Goal: Task Accomplishment & Management: Use online tool/utility

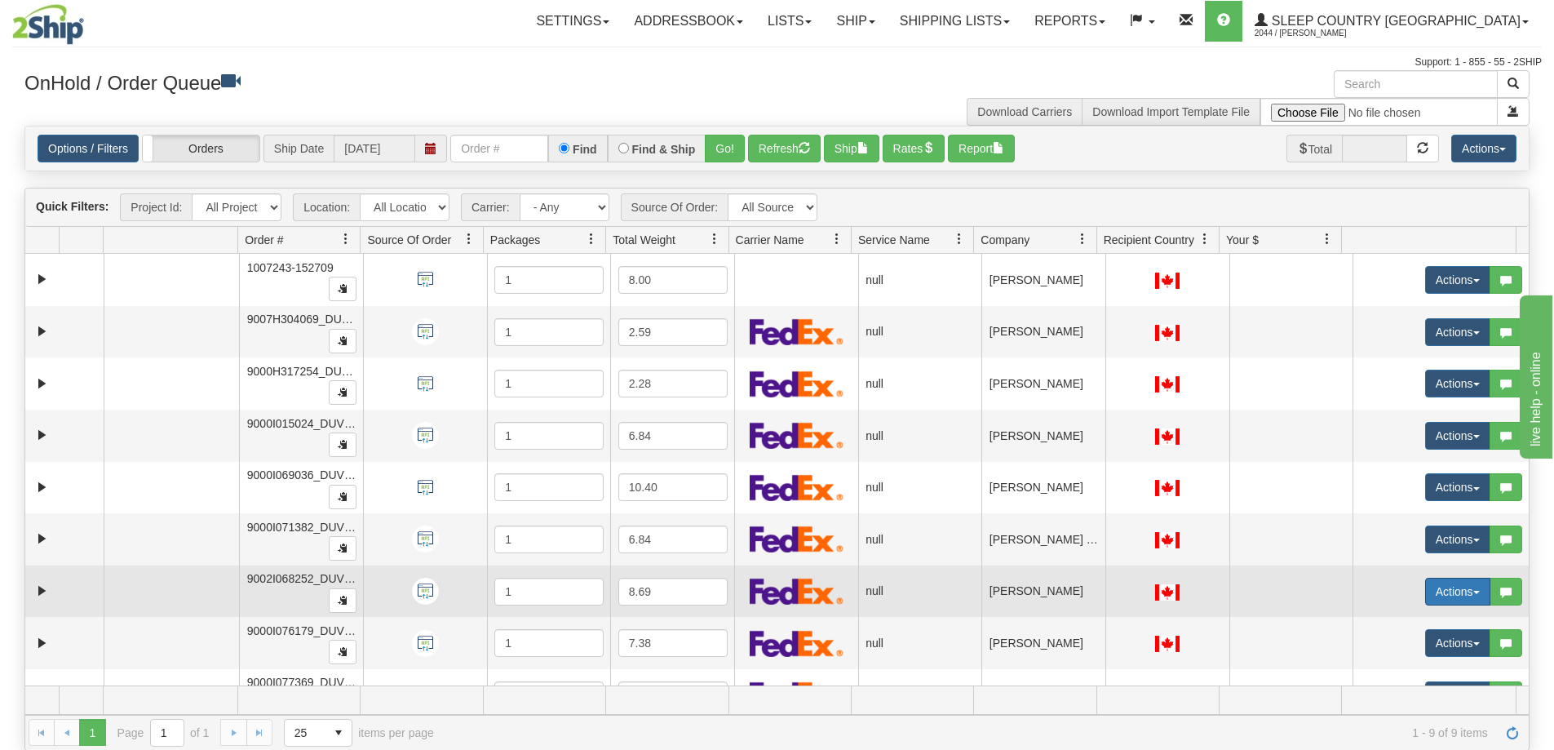
click at [1229, 569] on span "button" at bounding box center [1476, 592] width 7 height 3
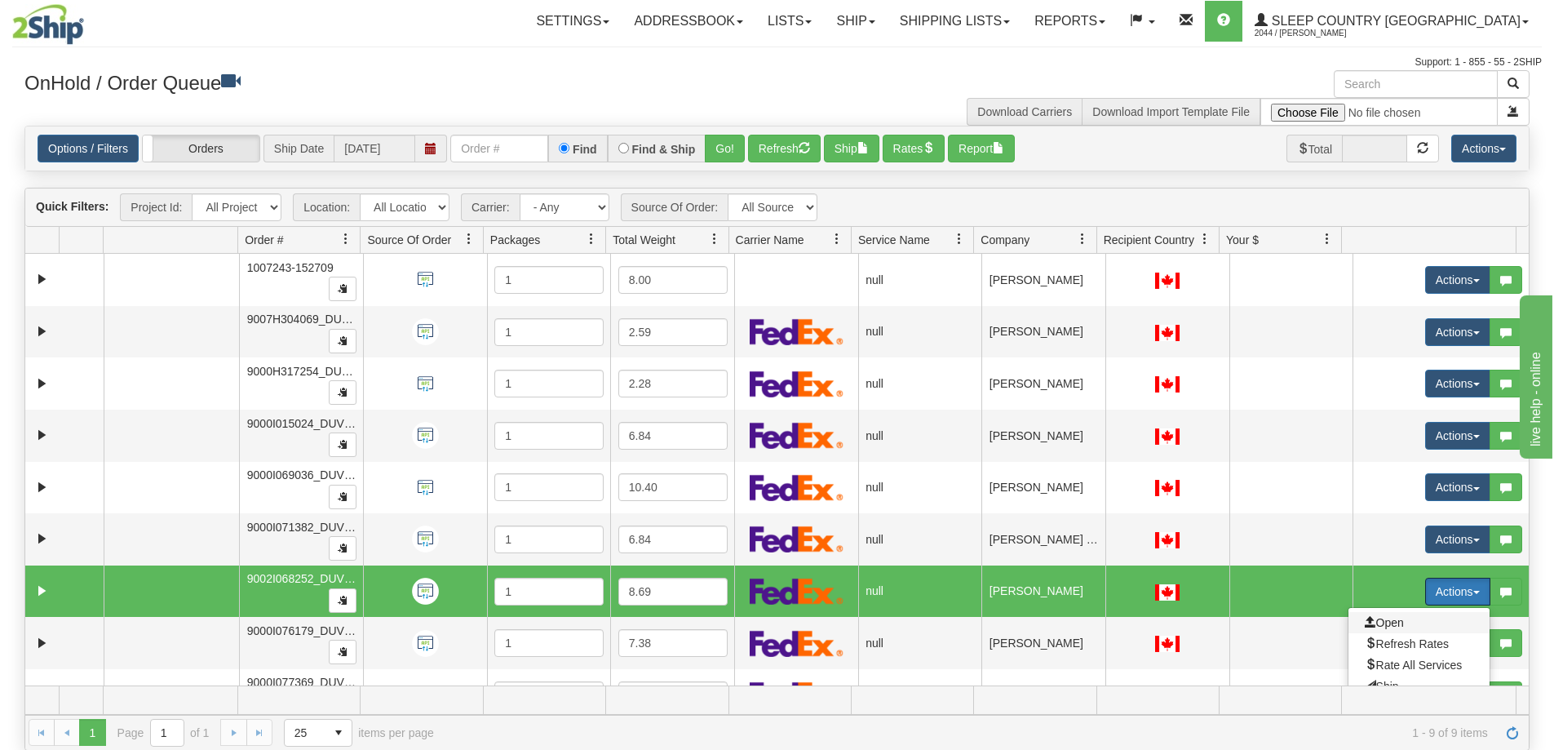
click at [1229, 569] on span "Open" at bounding box center [1384, 622] width 39 height 13
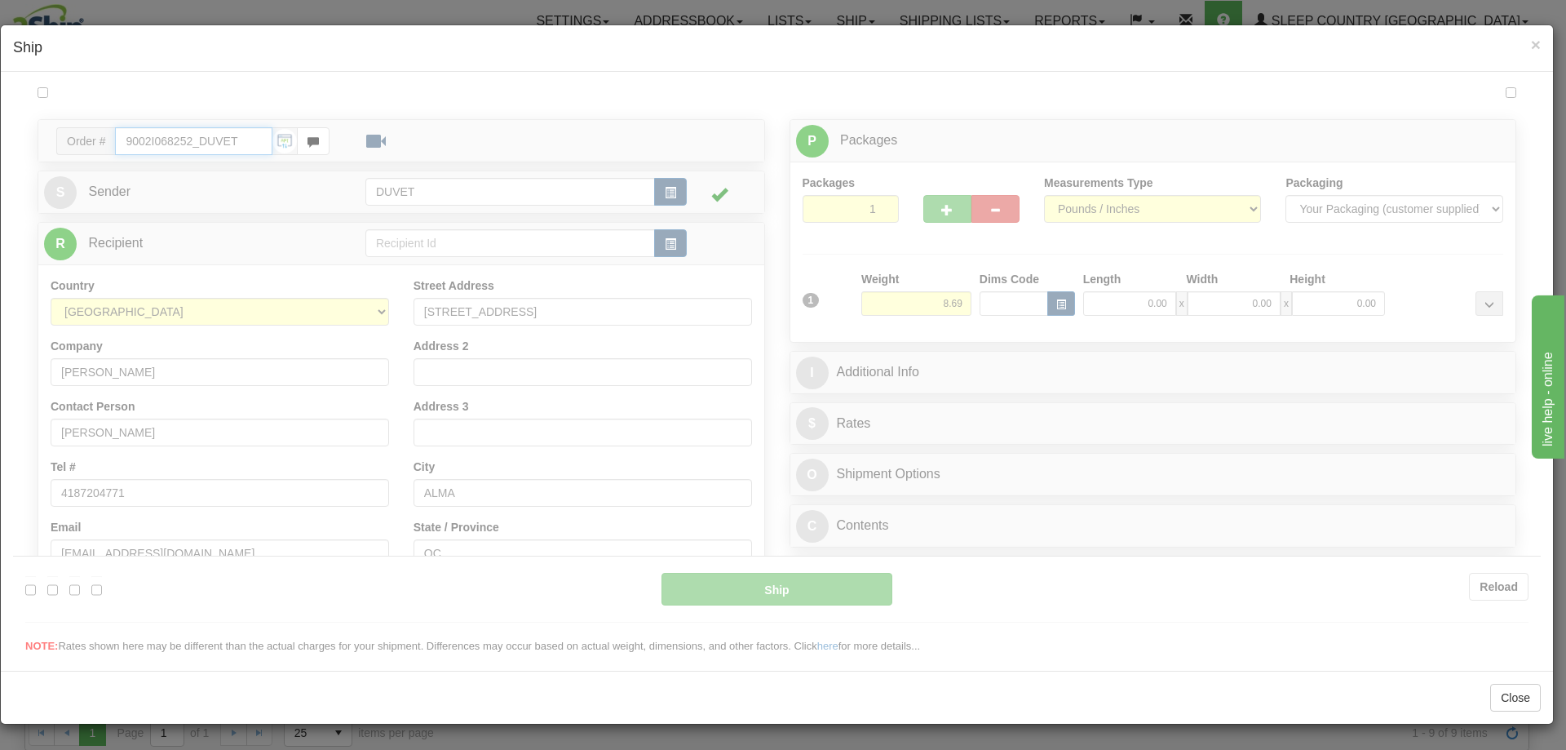
type input "08:37"
type input "16:00"
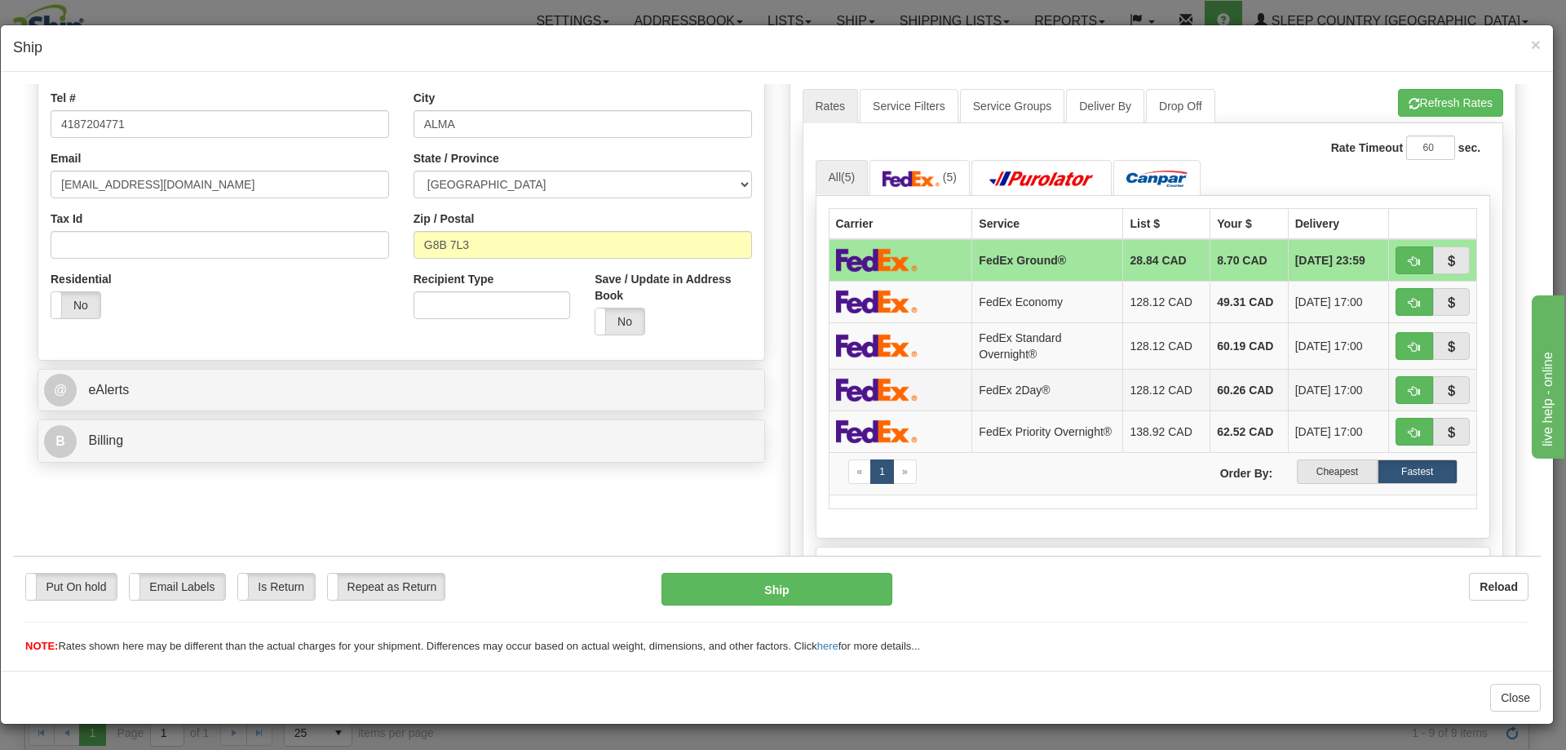
scroll to position [408, 0]
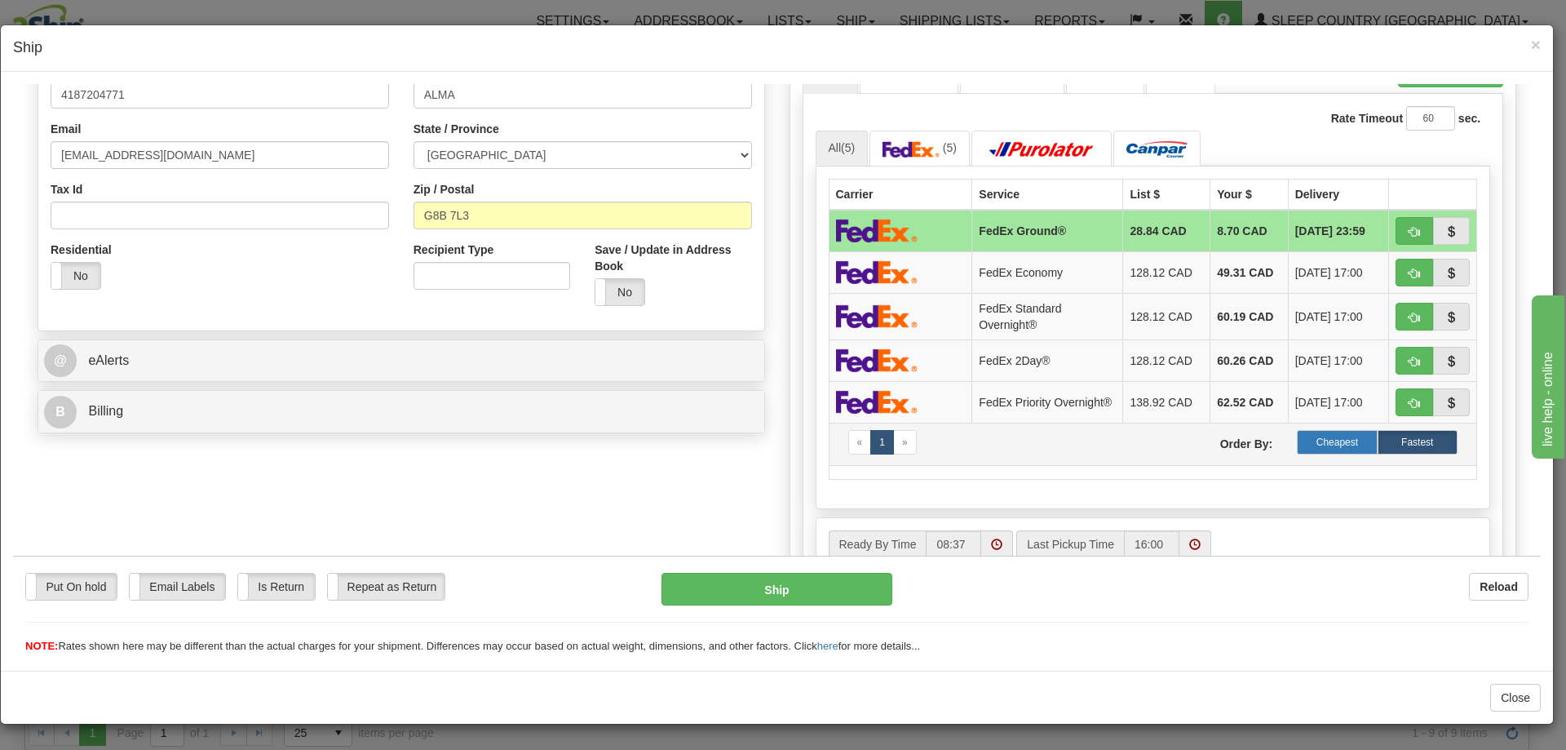
click at [1229, 443] on label "Cheapest" at bounding box center [1337, 441] width 80 height 24
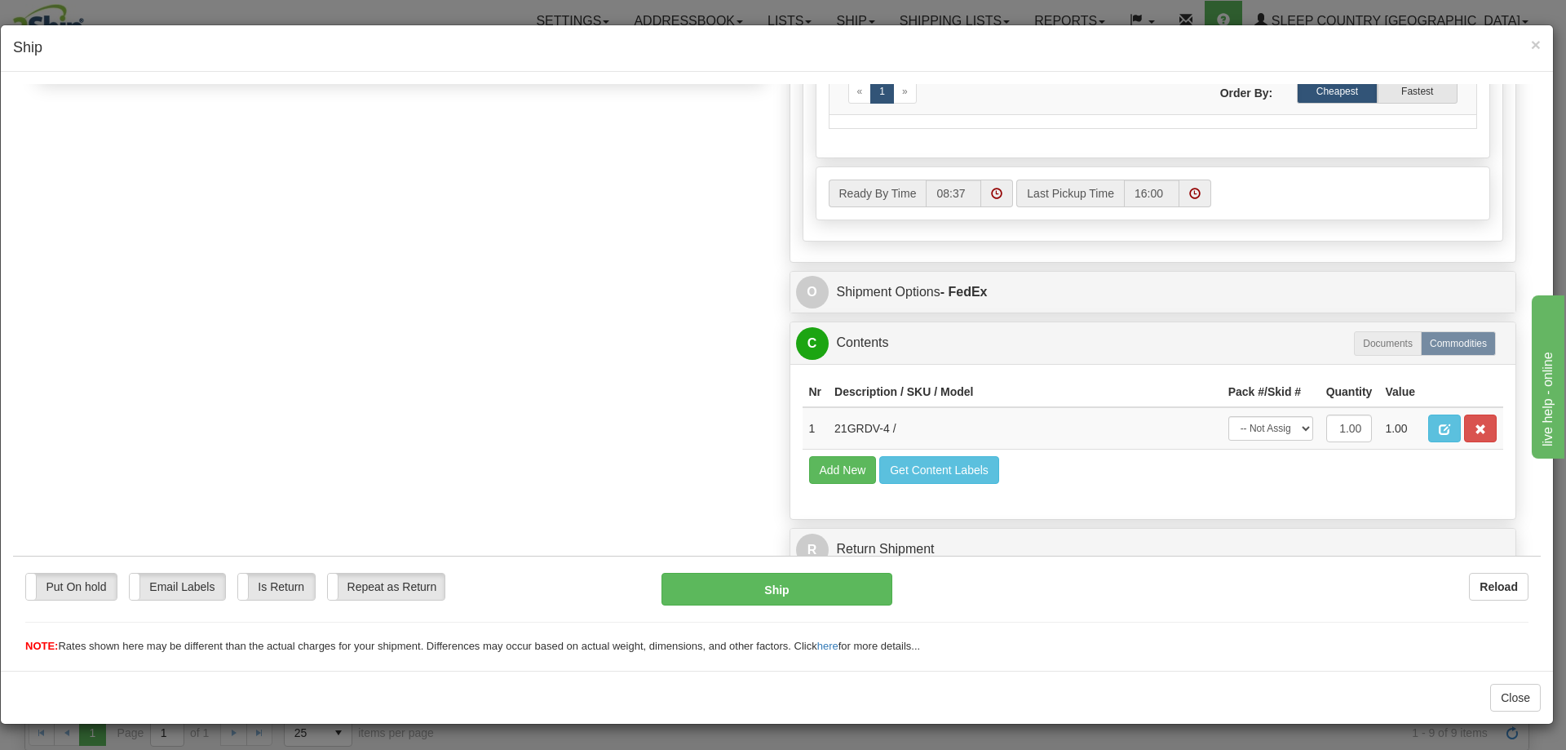
scroll to position [772, 0]
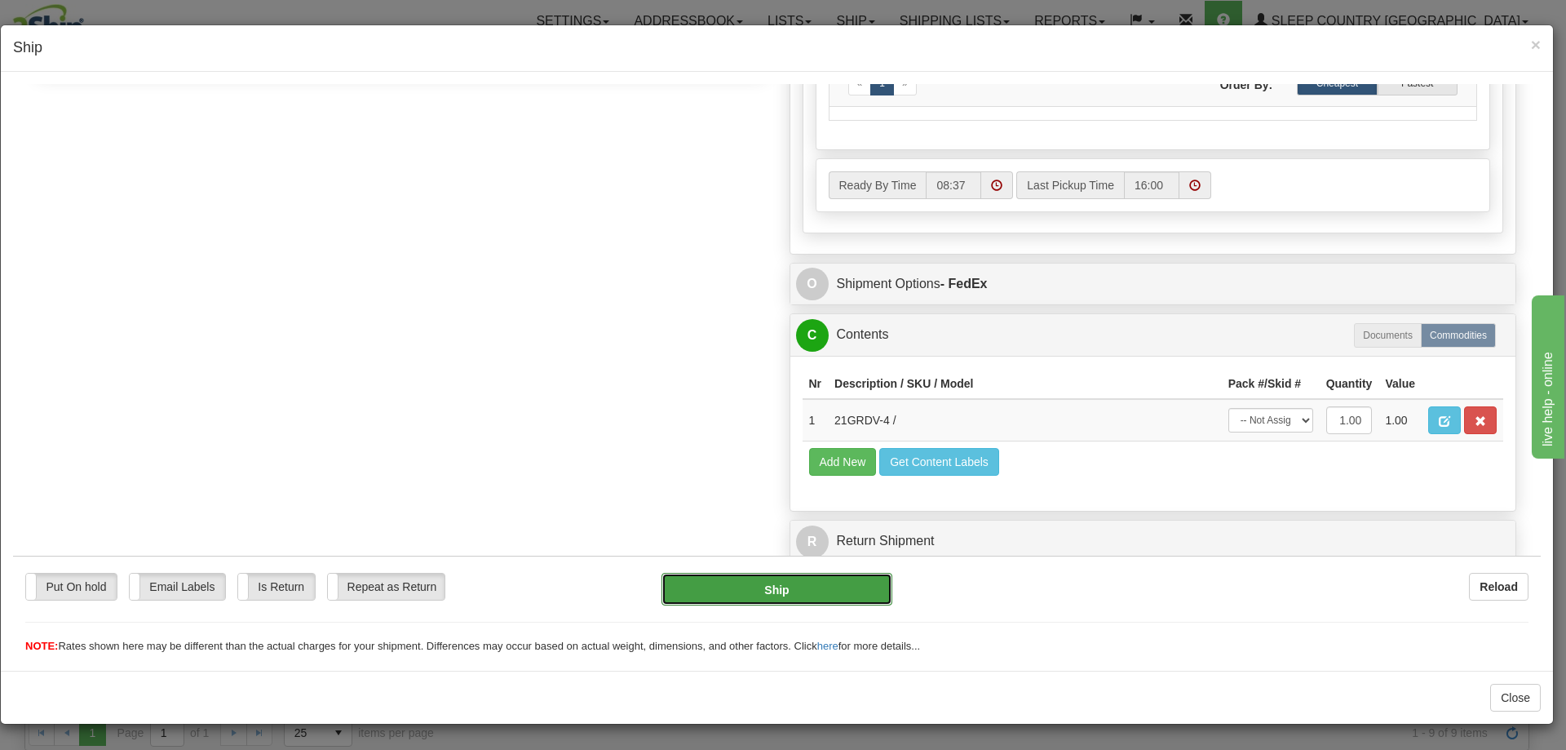
click at [786, 569] on button "Ship" at bounding box center [777, 588] width 230 height 33
type input "92"
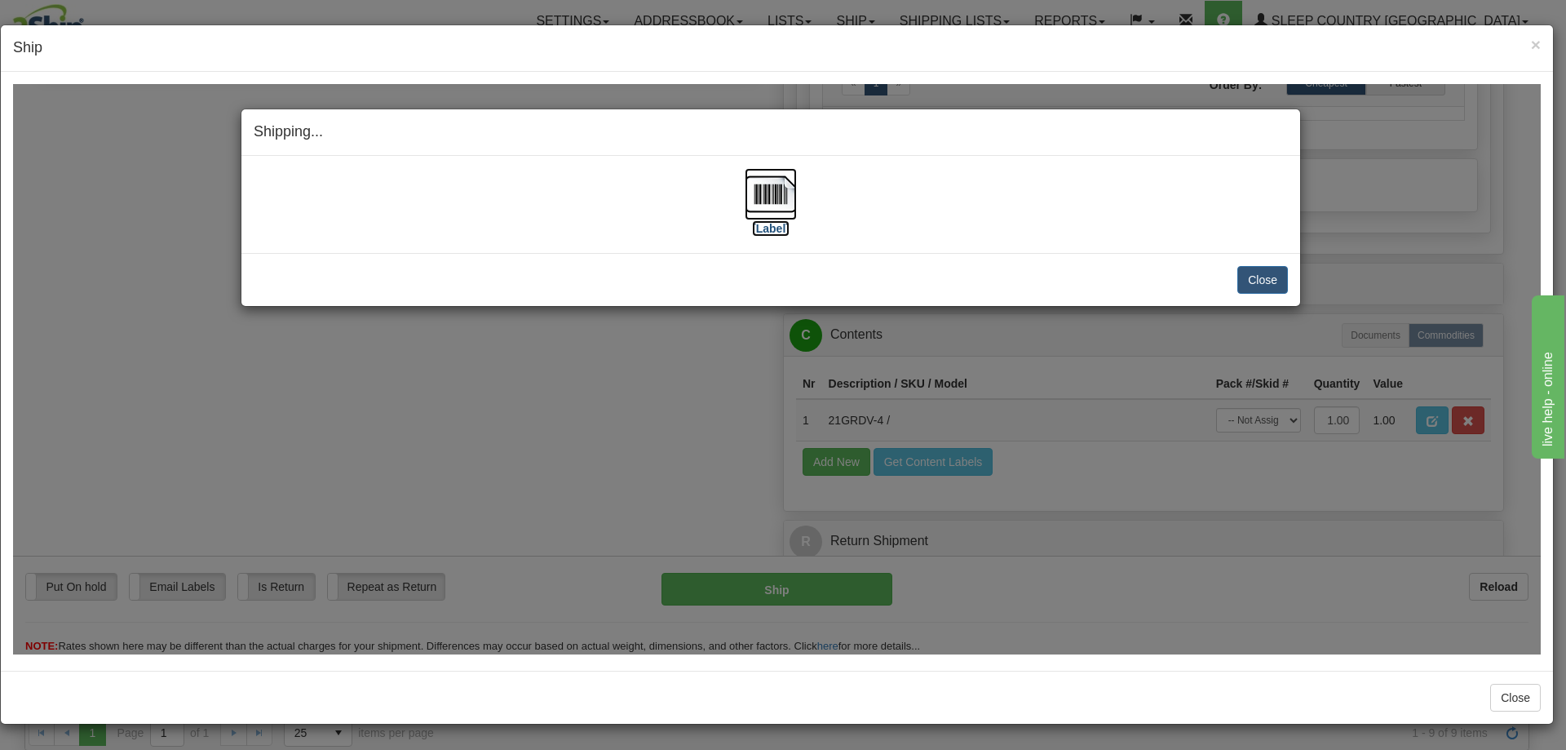
click at [765, 188] on img at bounding box center [771, 193] width 52 height 52
click at [1229, 277] on button "Close" at bounding box center [1262, 279] width 51 height 28
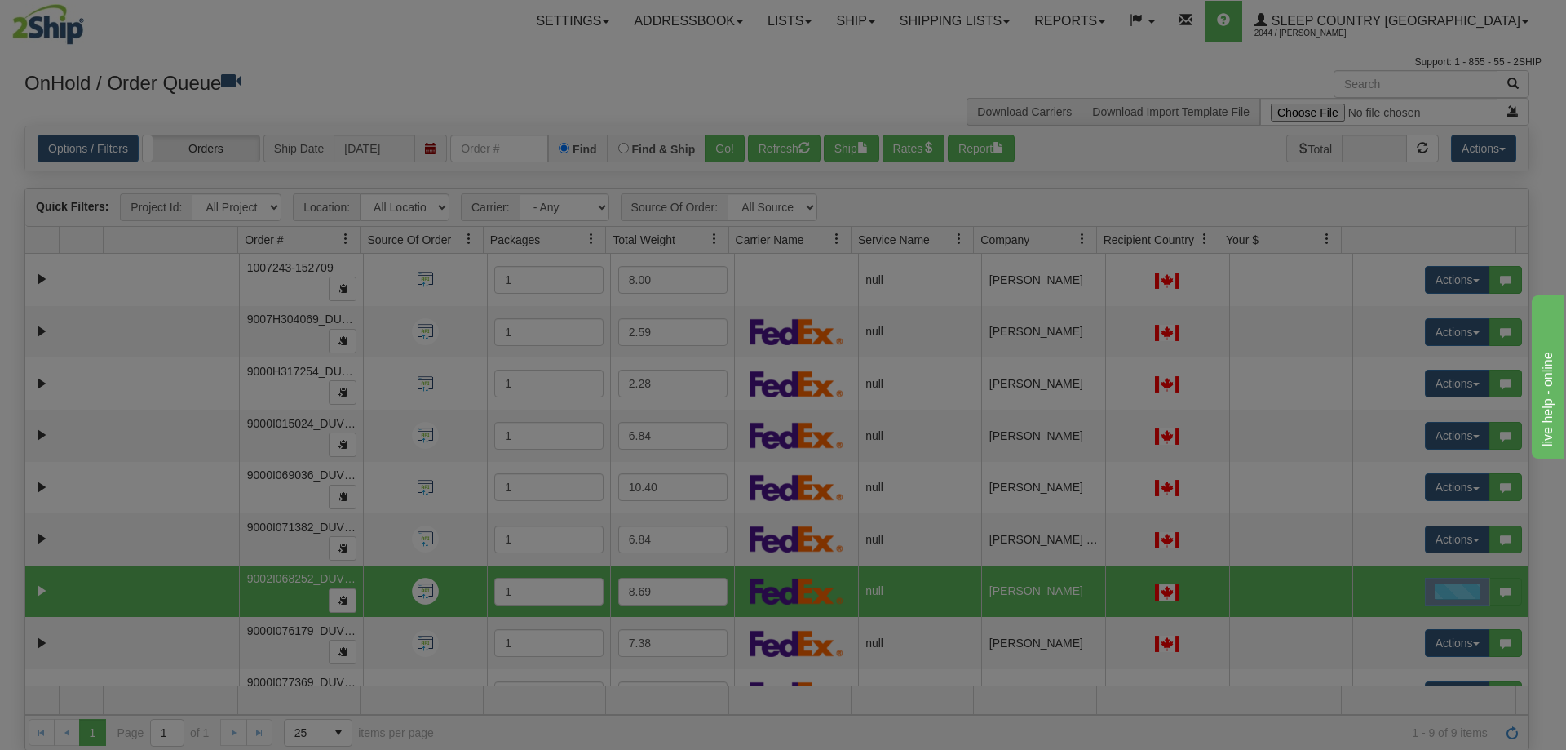
scroll to position [0, 0]
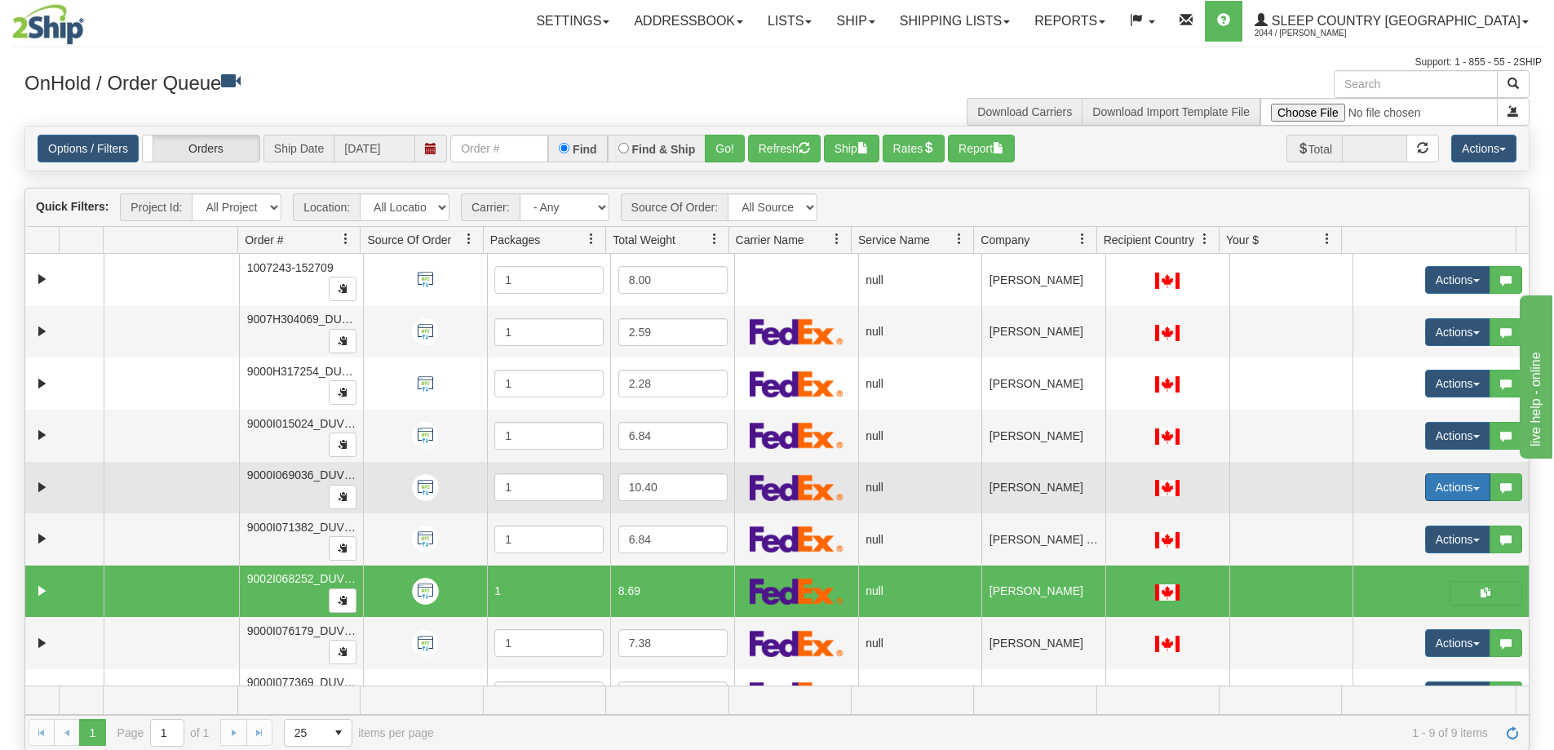
click at [1229, 487] on span "button" at bounding box center [1476, 488] width 7 height 3
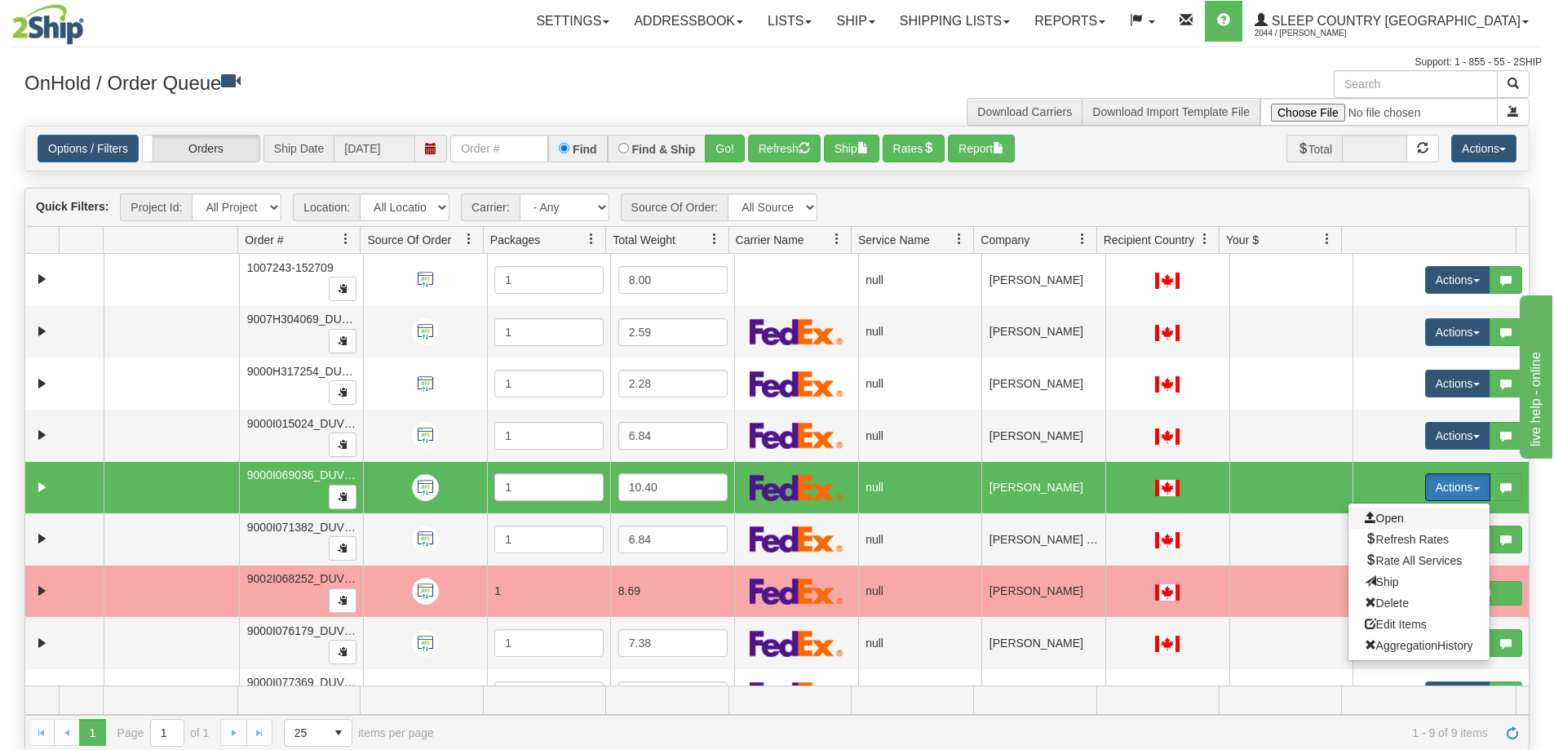
click at [1229, 517] on span "Open" at bounding box center [1384, 517] width 39 height 13
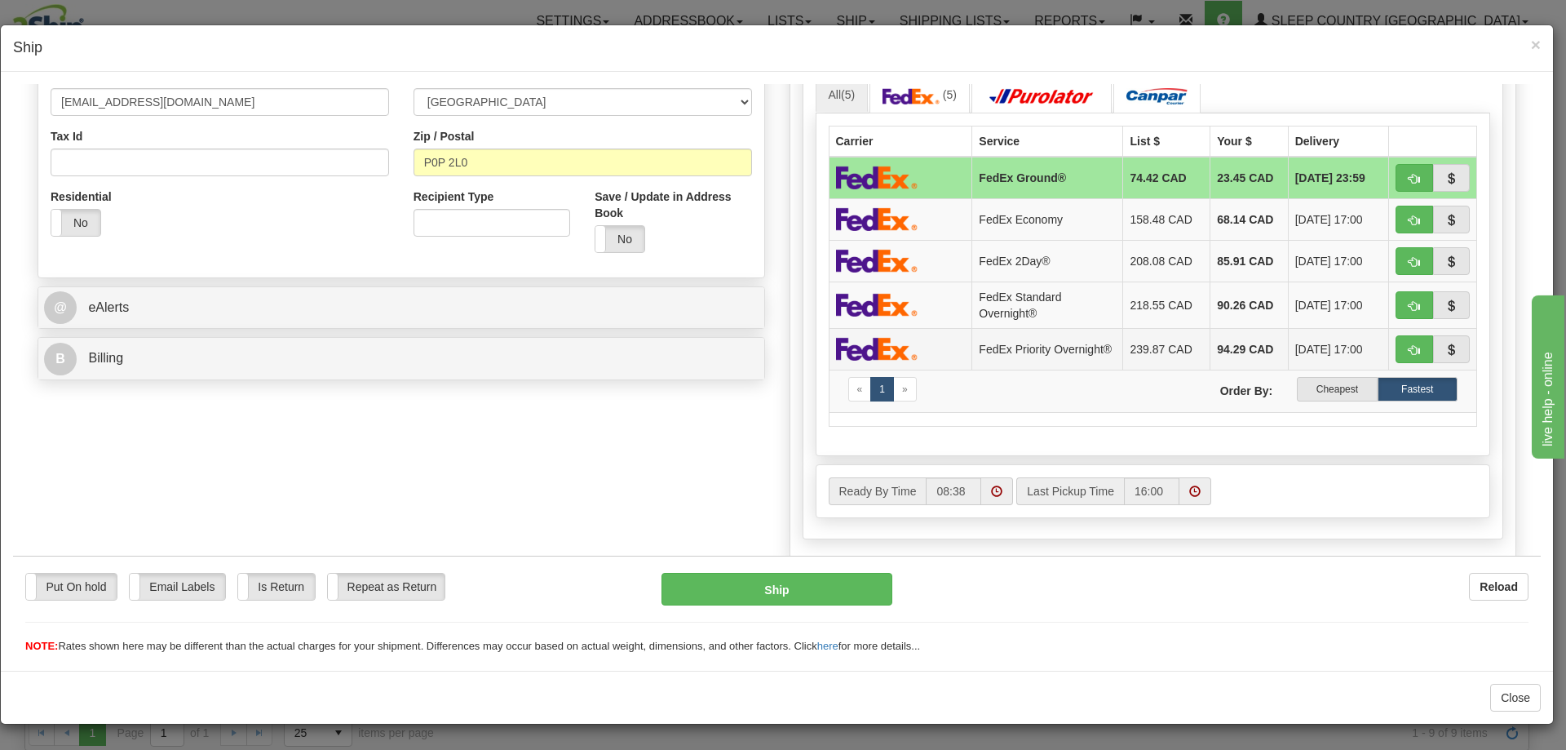
scroll to position [489, 0]
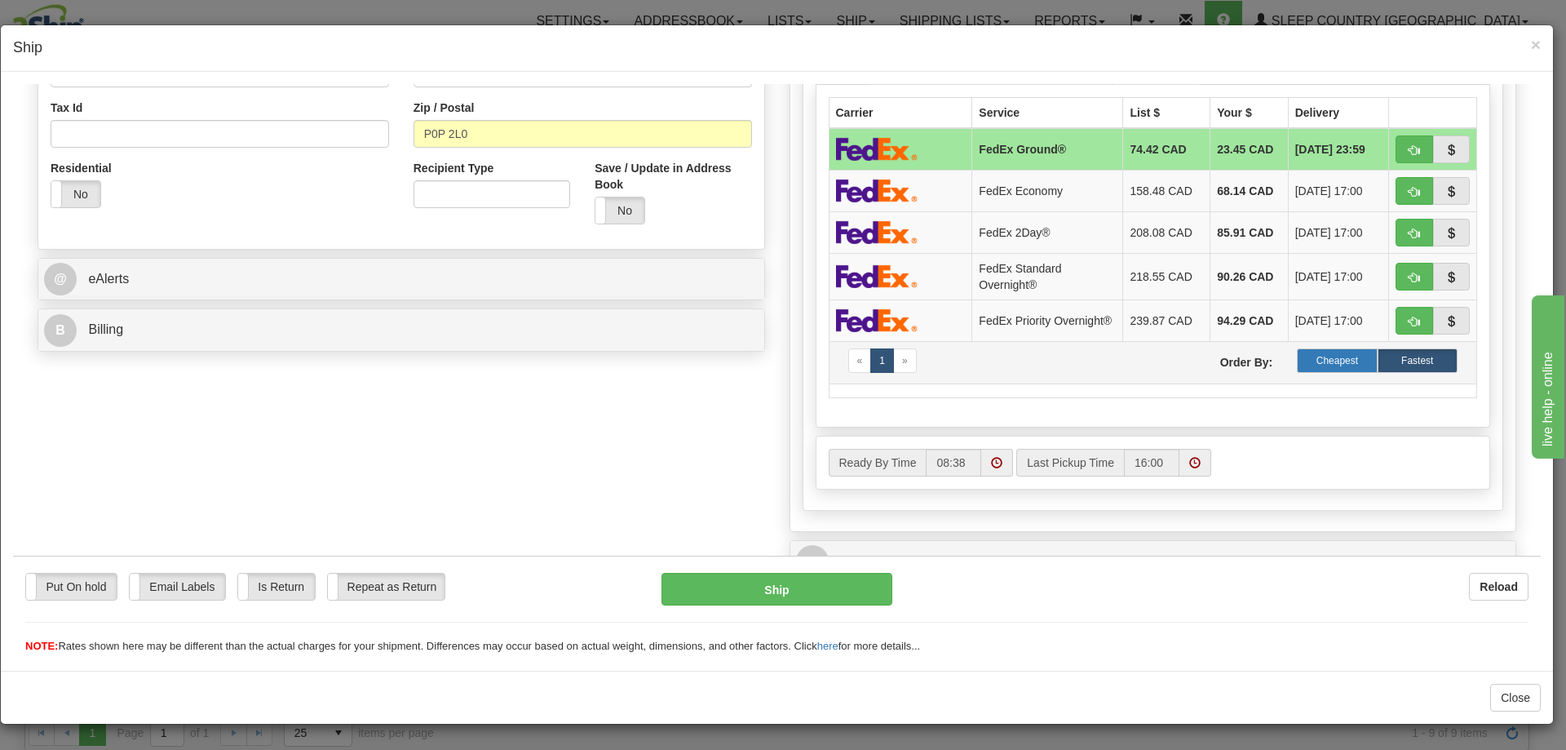
click at [1229, 369] on label "Cheapest" at bounding box center [1337, 360] width 80 height 24
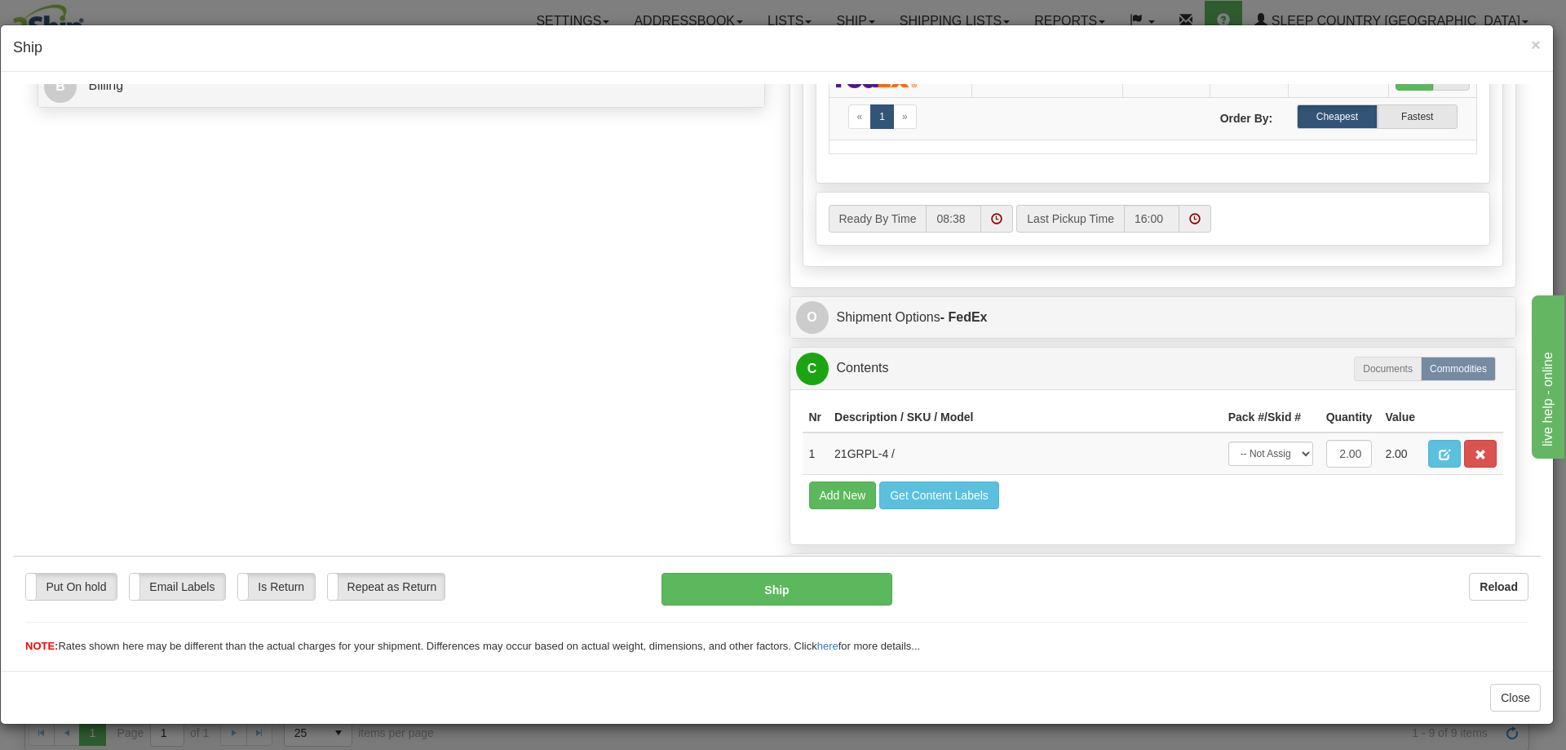
scroll to position [734, 0]
click at [774, 569] on button "Ship" at bounding box center [777, 588] width 230 height 33
type input "92"
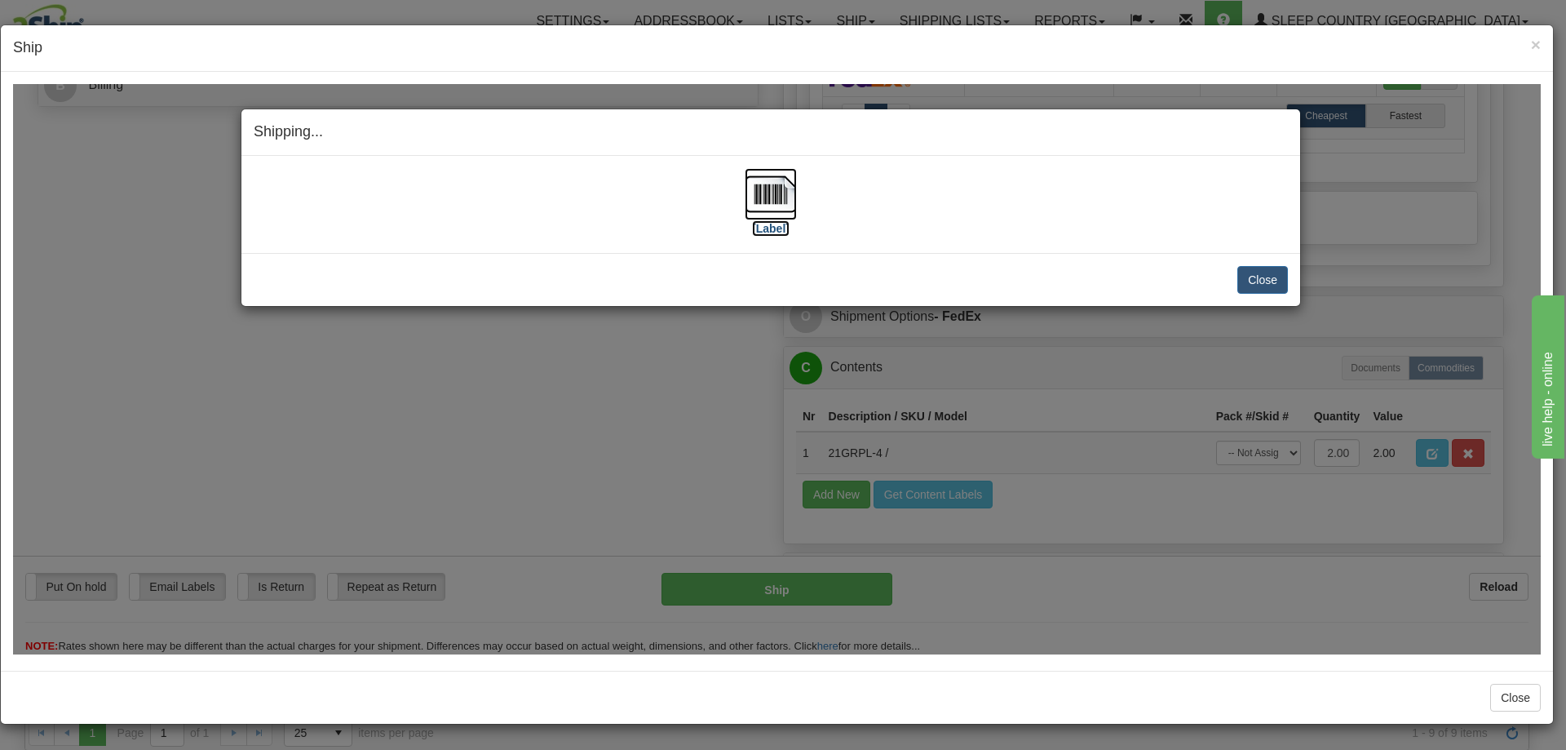
click at [778, 193] on img at bounding box center [771, 193] width 52 height 52
click at [1229, 281] on button "Close" at bounding box center [1262, 279] width 51 height 28
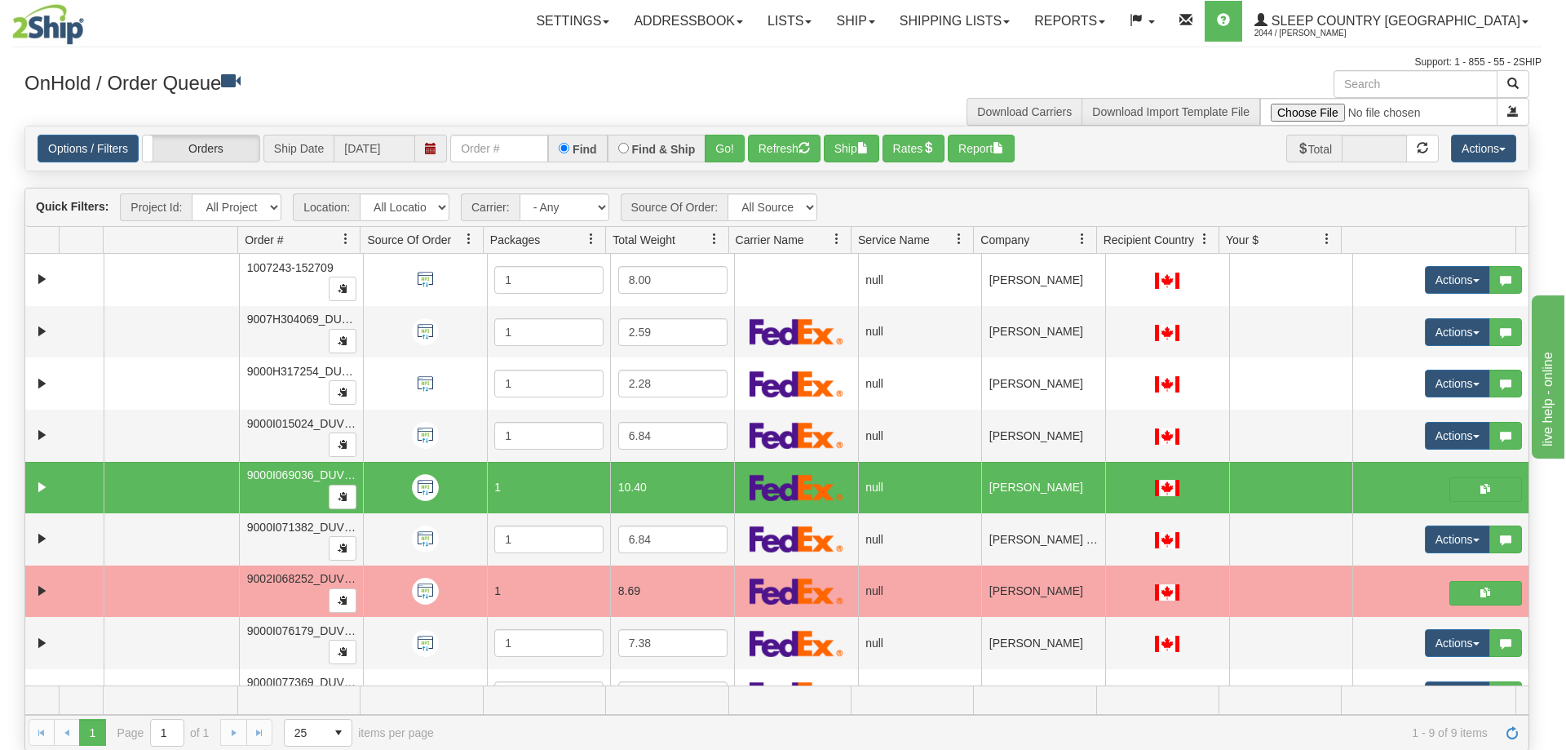
scroll to position [0, 0]
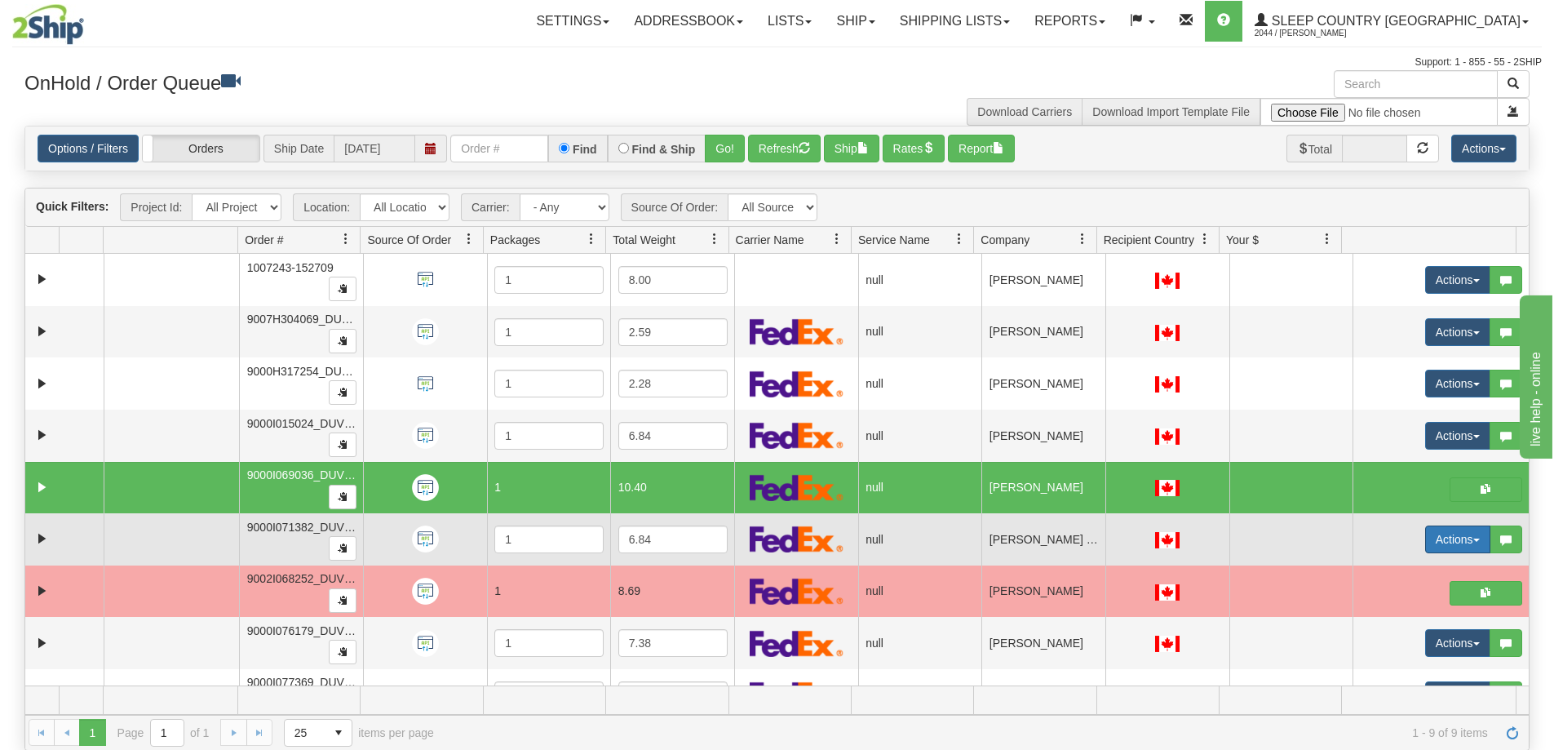
click at [1229, 537] on button "Actions" at bounding box center [1457, 539] width 65 height 28
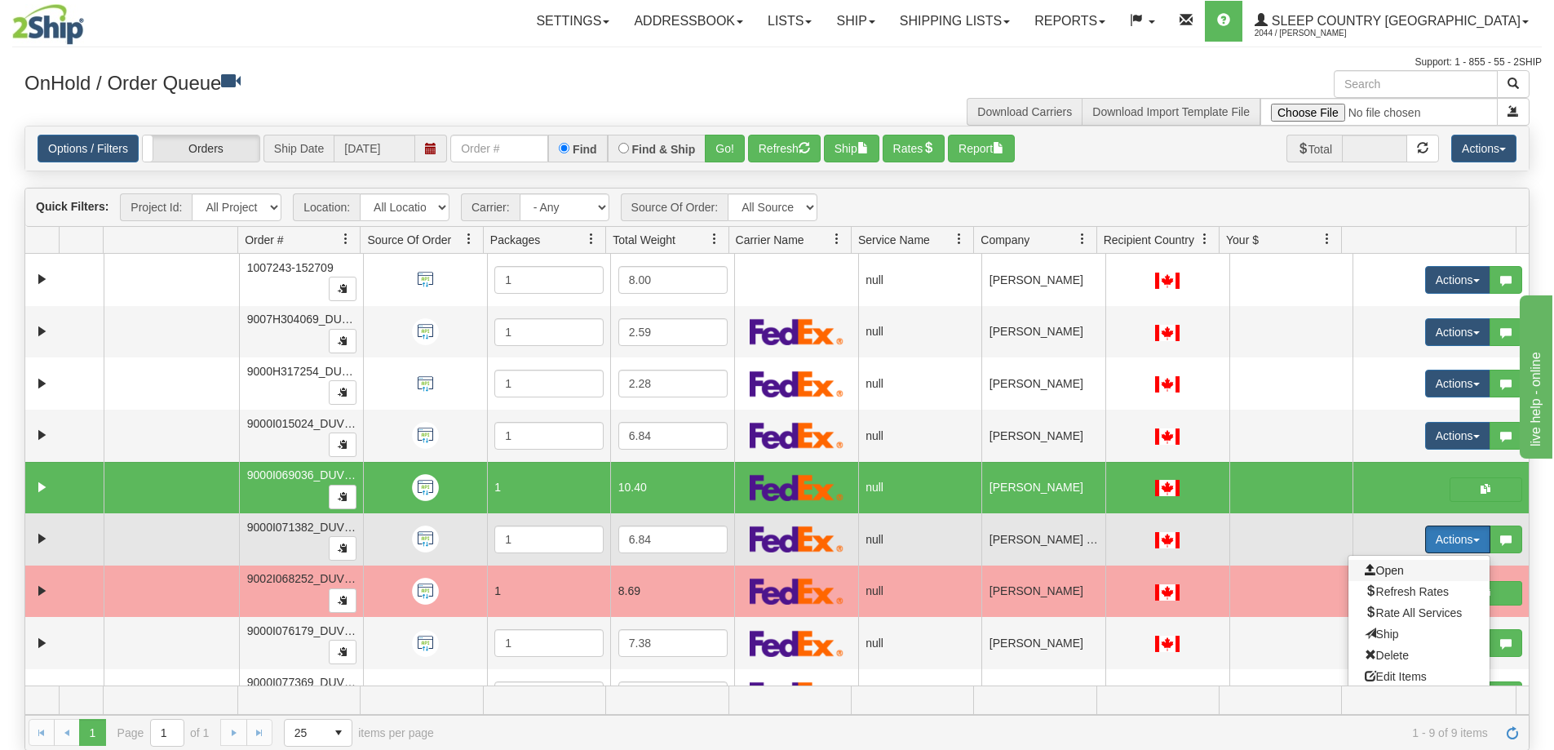
click at [1229, 569] on span "Open" at bounding box center [1384, 570] width 39 height 13
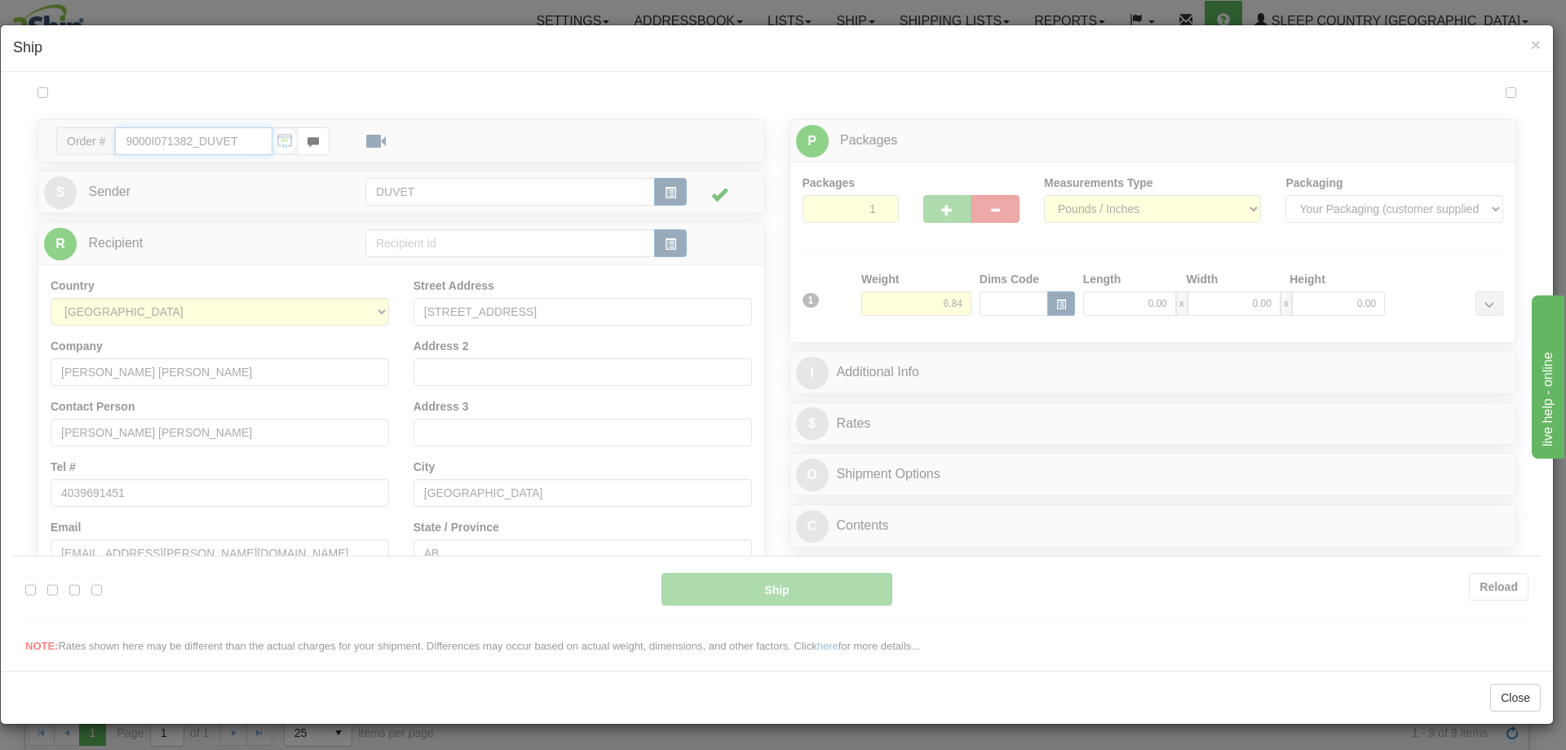
type input "08:38"
type input "16:00"
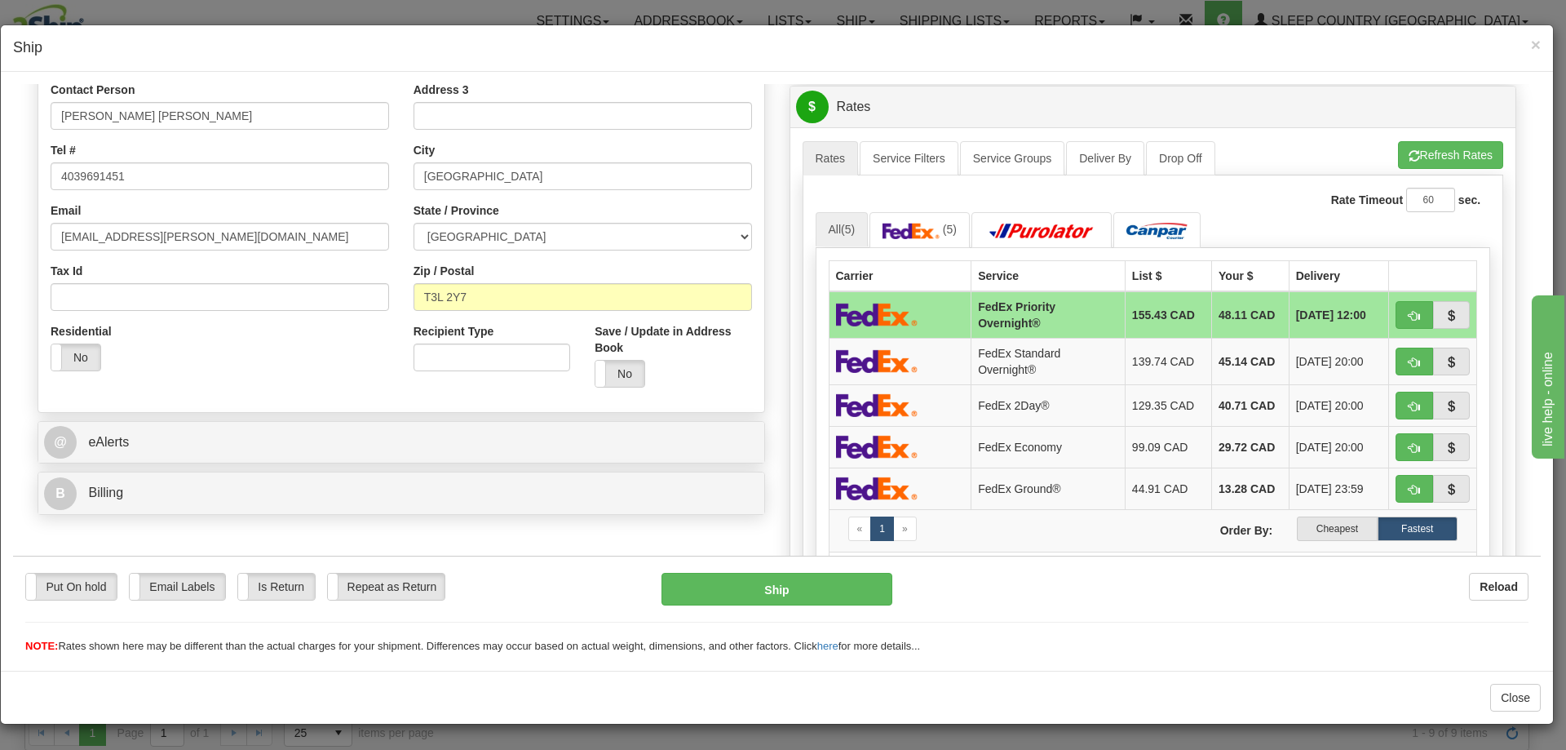
scroll to position [408, 0]
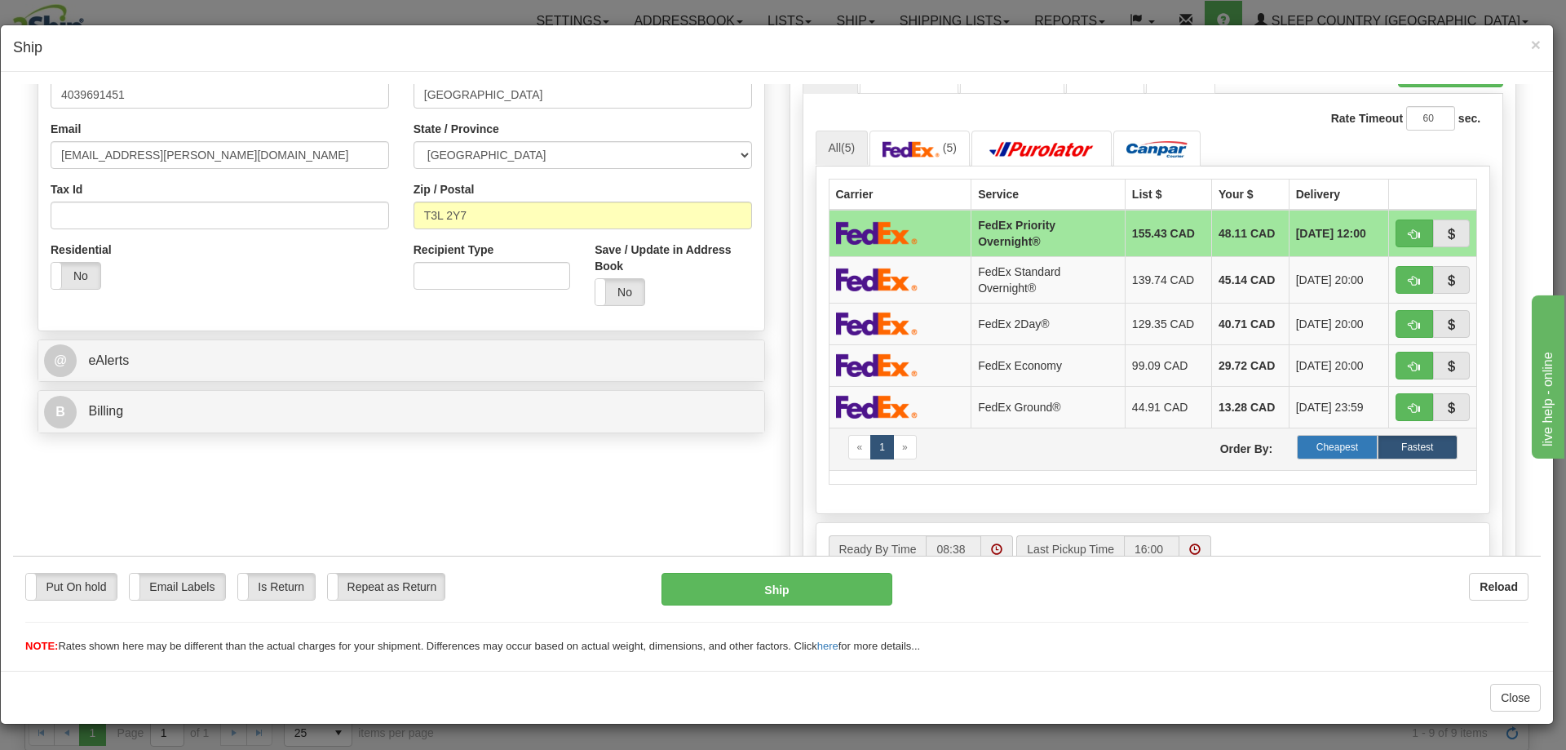
click at [1229, 445] on label "Cheapest" at bounding box center [1337, 446] width 80 height 24
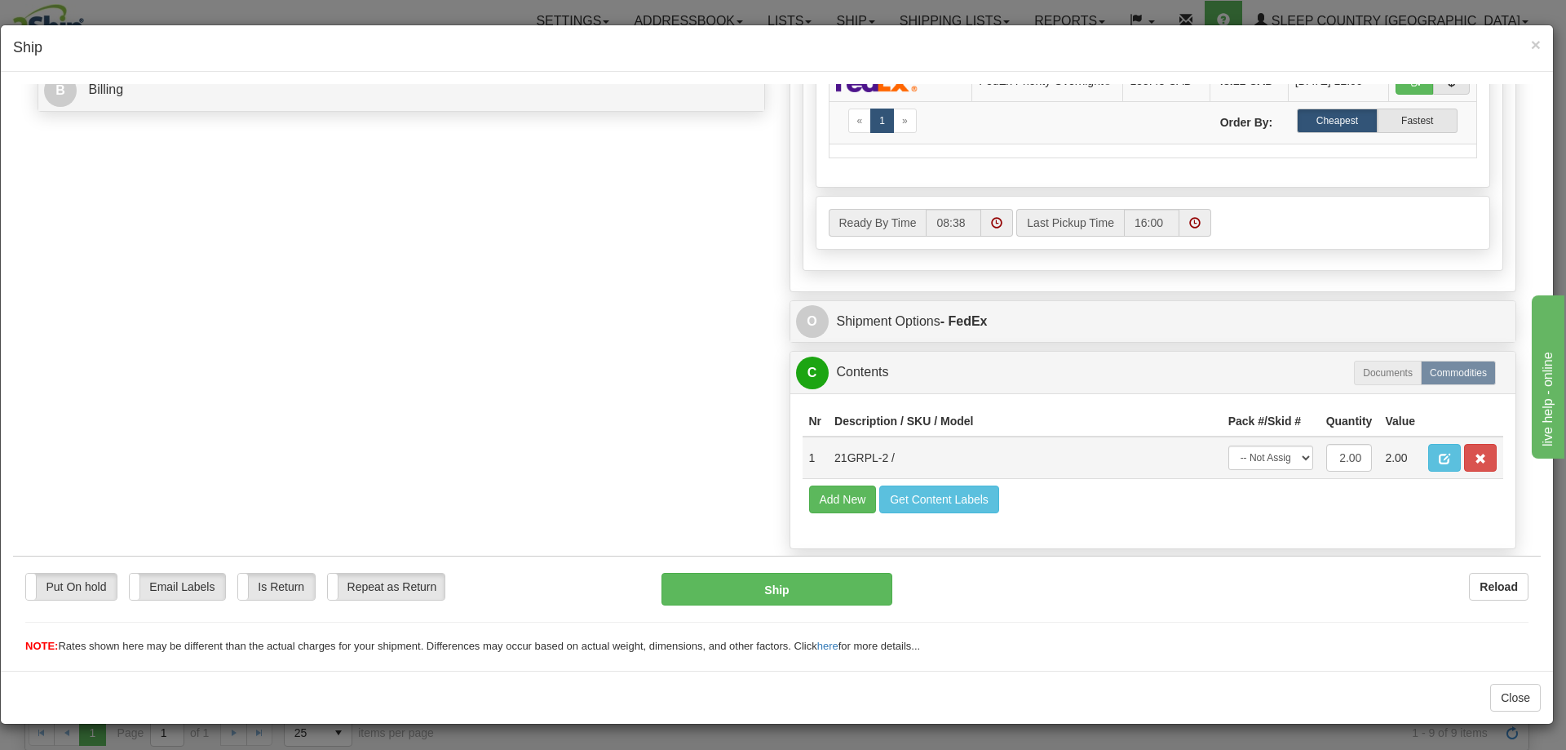
scroll to position [734, 0]
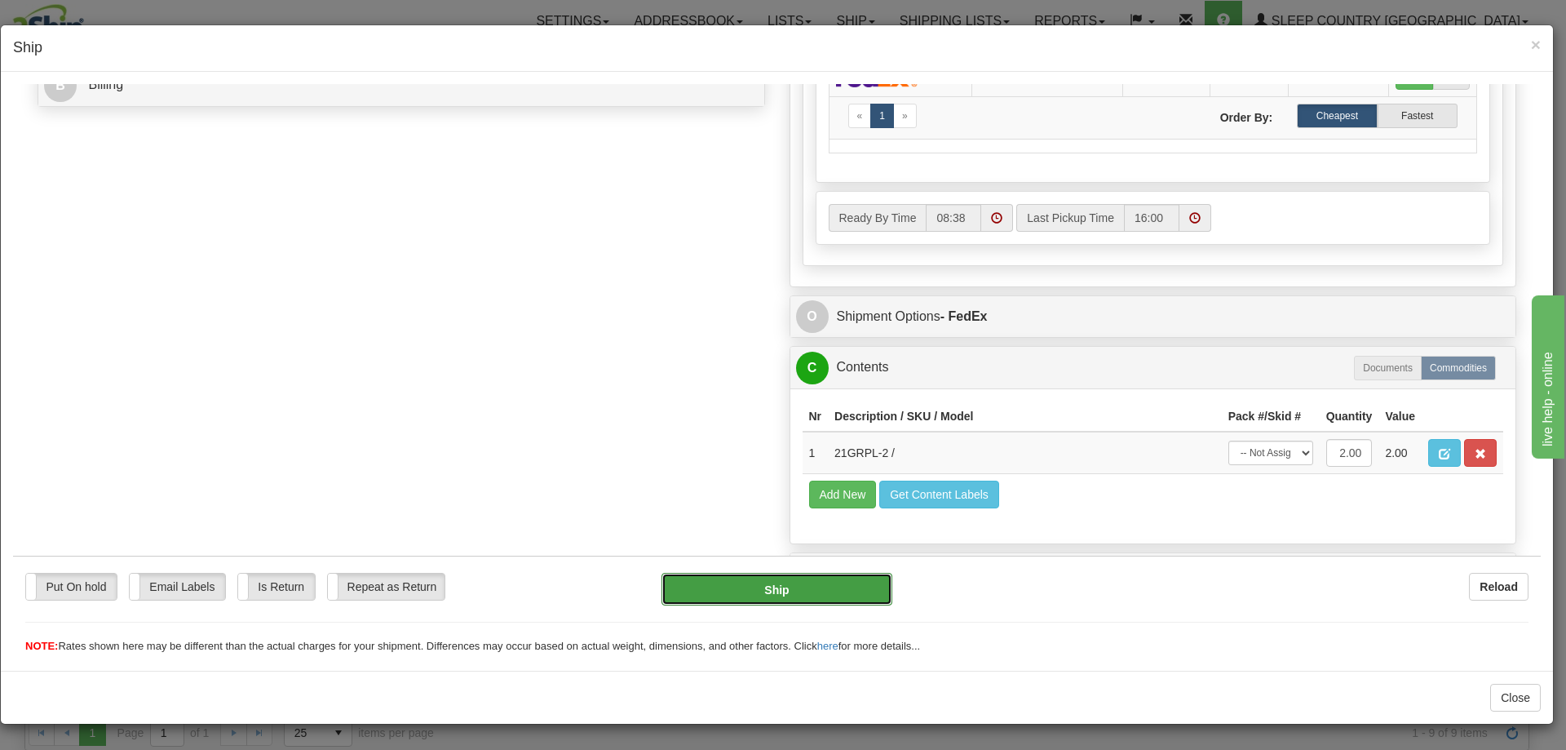
click at [758, 569] on button "Ship" at bounding box center [777, 588] width 230 height 33
type input "92"
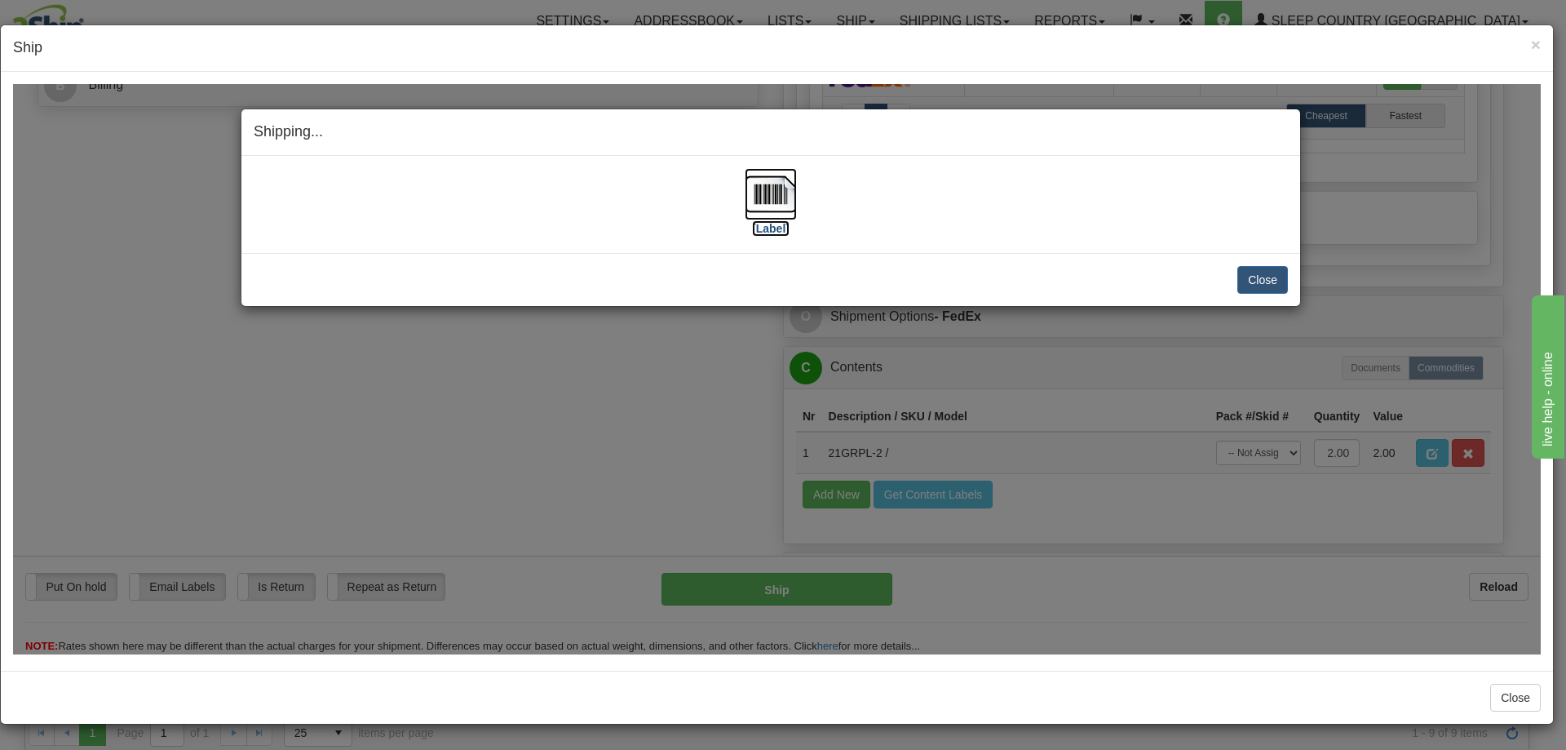
click at [773, 188] on img at bounding box center [771, 193] width 52 height 52
